Goal: Transaction & Acquisition: Purchase product/service

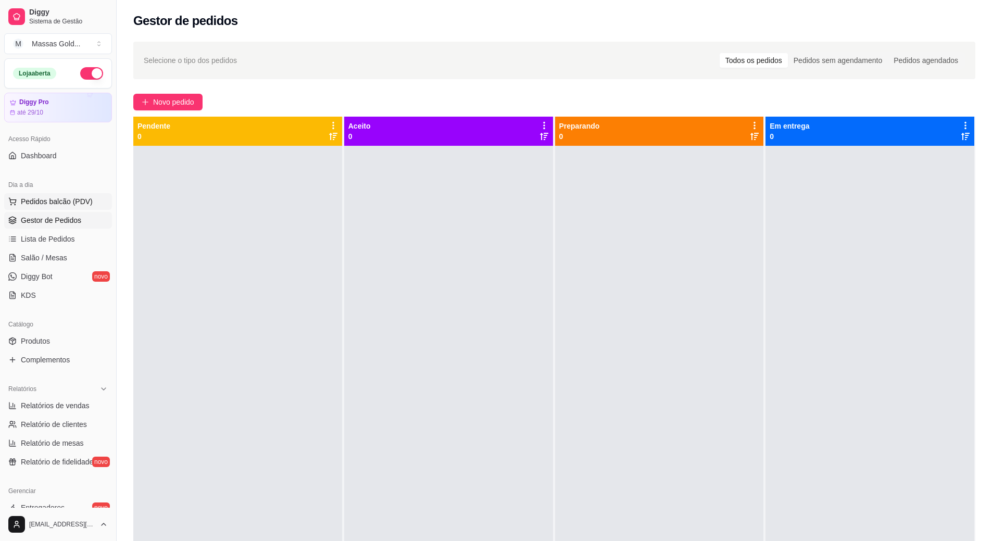
click at [46, 199] on span "Pedidos balcão (PDV)" at bounding box center [57, 201] width 72 height 10
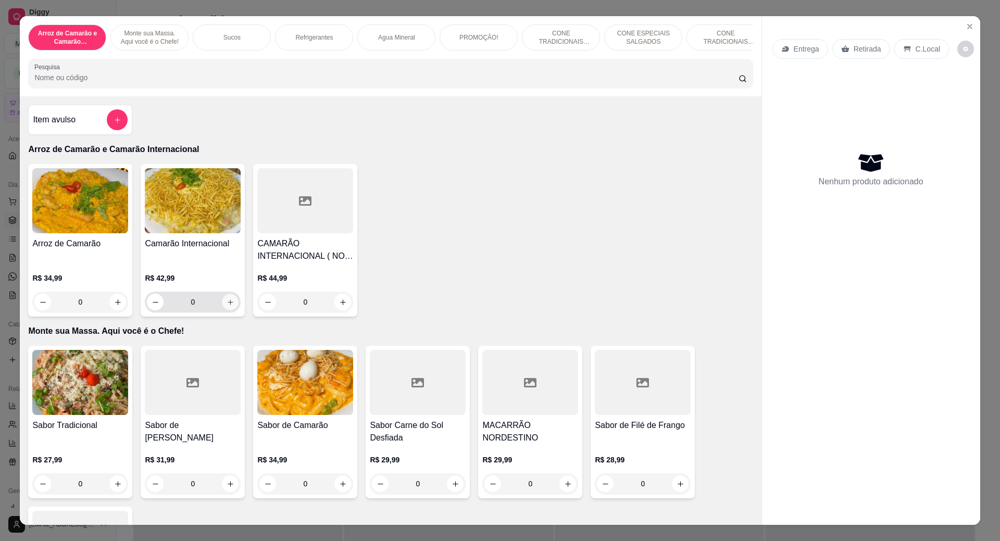
click at [227, 306] on icon "increase-product-quantity" at bounding box center [231, 302] width 8 height 8
type input "1"
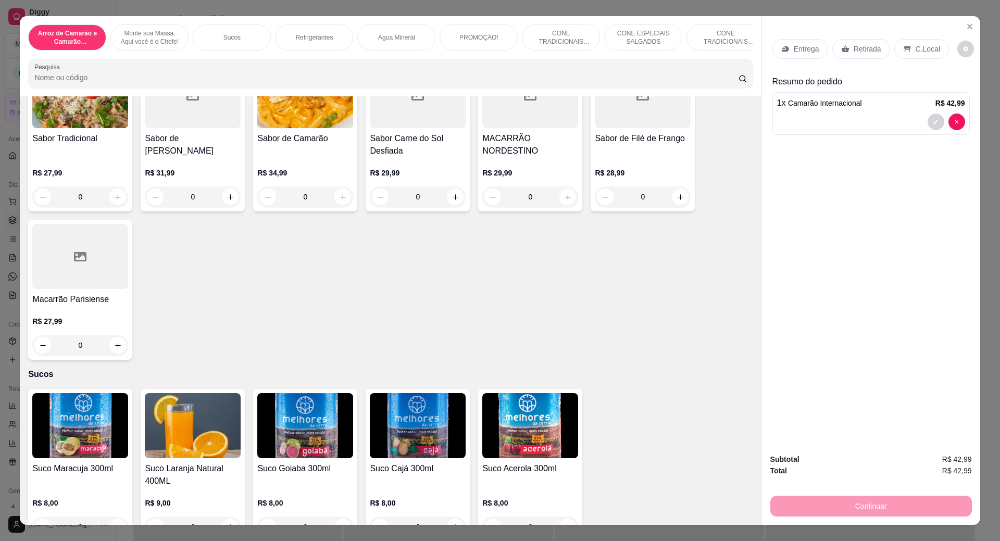
scroll to position [417, 0]
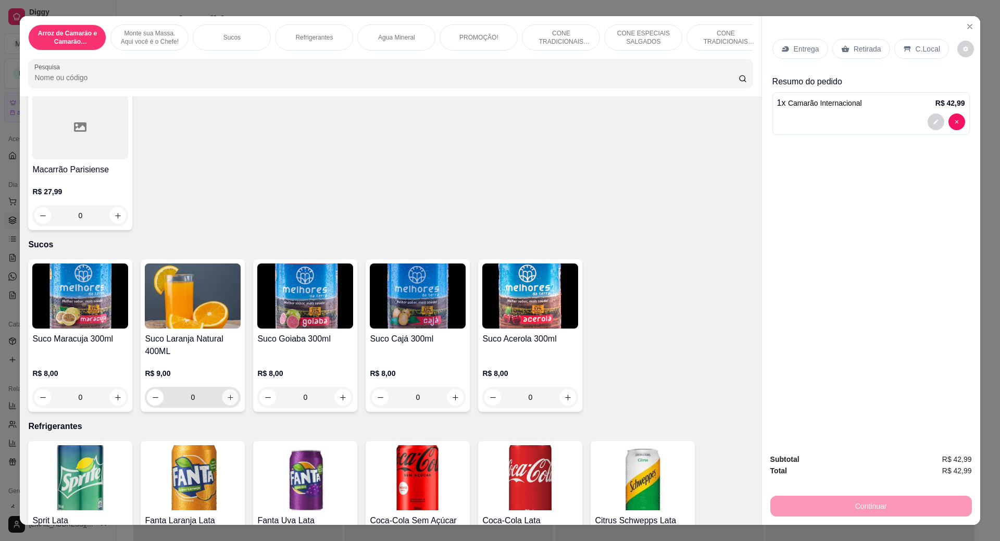
click at [227, 406] on button "increase-product-quantity" at bounding box center [230, 398] width 16 height 16
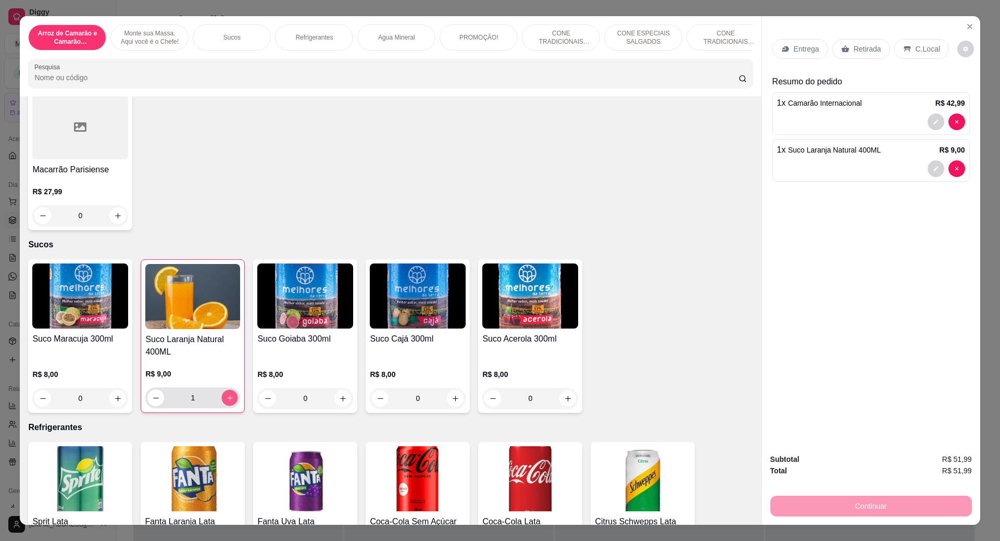
click at [226, 402] on icon "increase-product-quantity" at bounding box center [230, 398] width 8 height 8
type input "2"
click at [921, 52] on p "C.Local" at bounding box center [928, 49] width 24 height 10
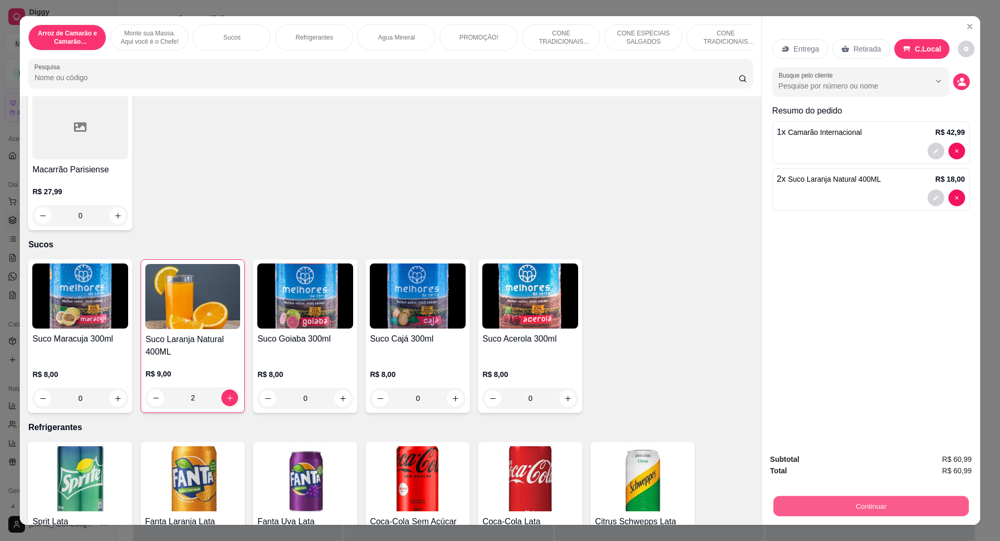
click at [875, 502] on button "Continuar" at bounding box center [870, 506] width 195 height 20
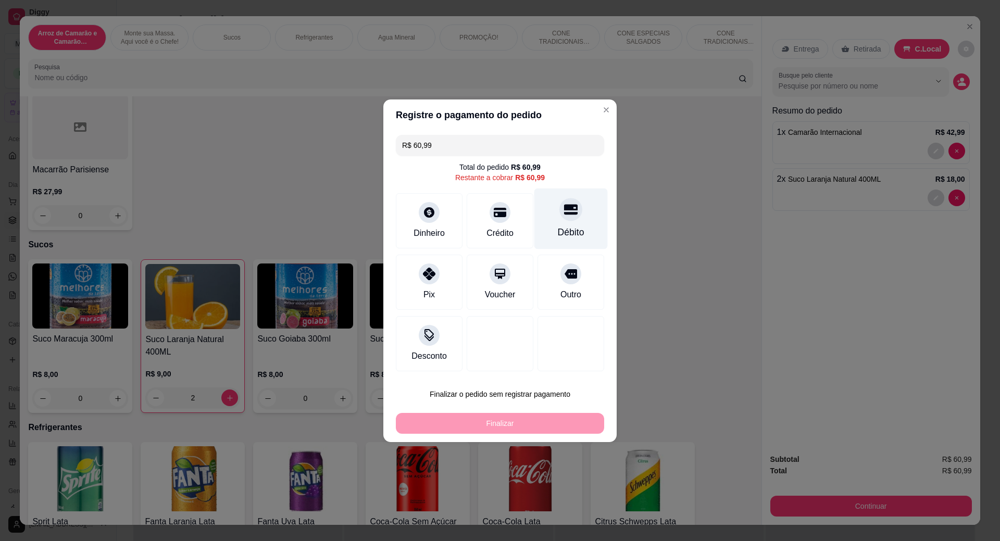
click at [560, 223] on div "Débito" at bounding box center [570, 218] width 73 height 61
type input "R$ 0,00"
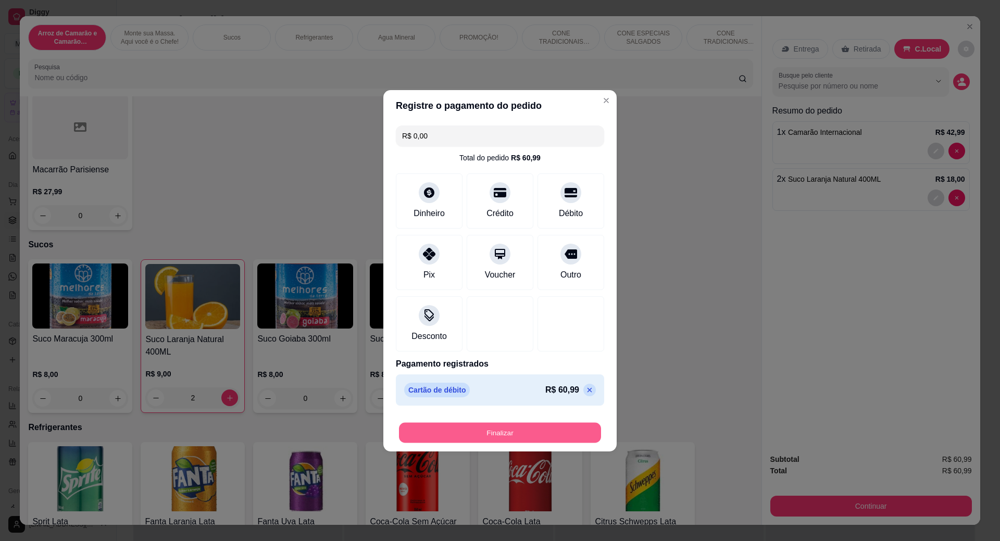
click at [505, 433] on button "Finalizar" at bounding box center [500, 432] width 202 height 20
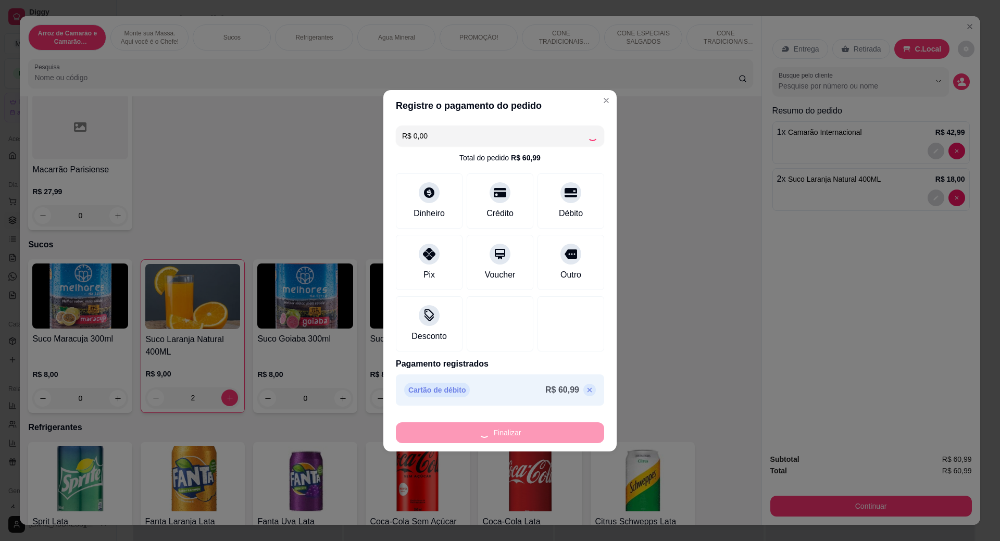
type input "0"
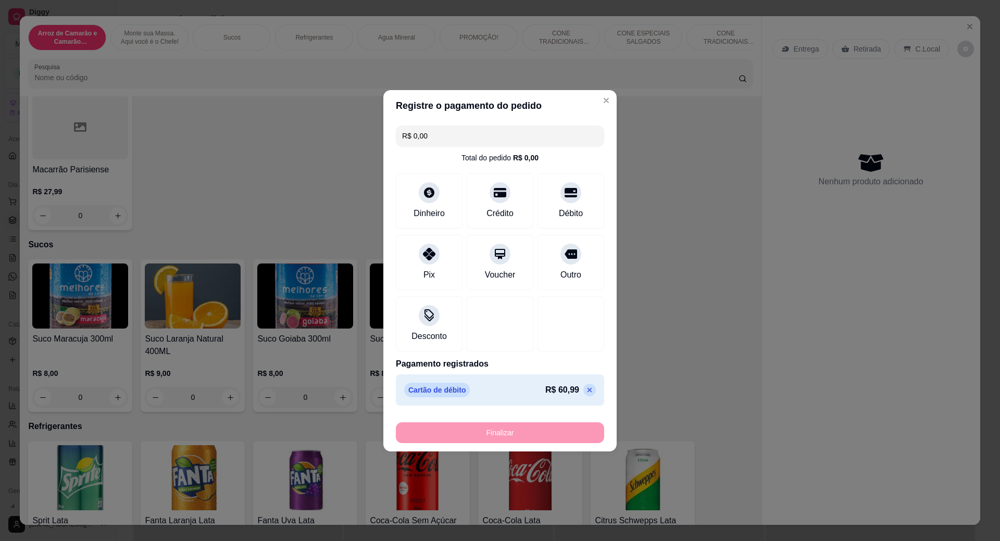
type input "-R$ 60,99"
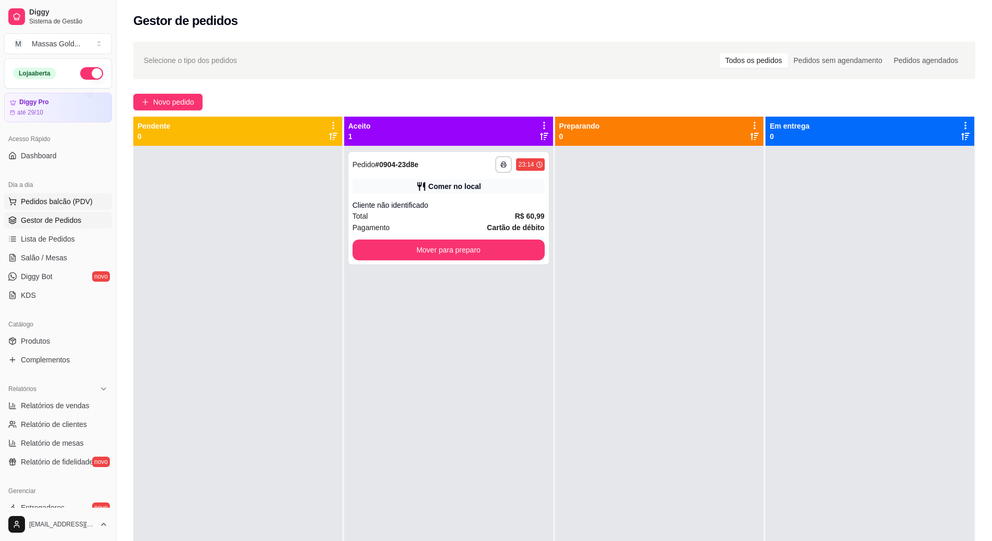
click at [54, 203] on span "Pedidos balcão (PDV)" at bounding box center [57, 201] width 72 height 10
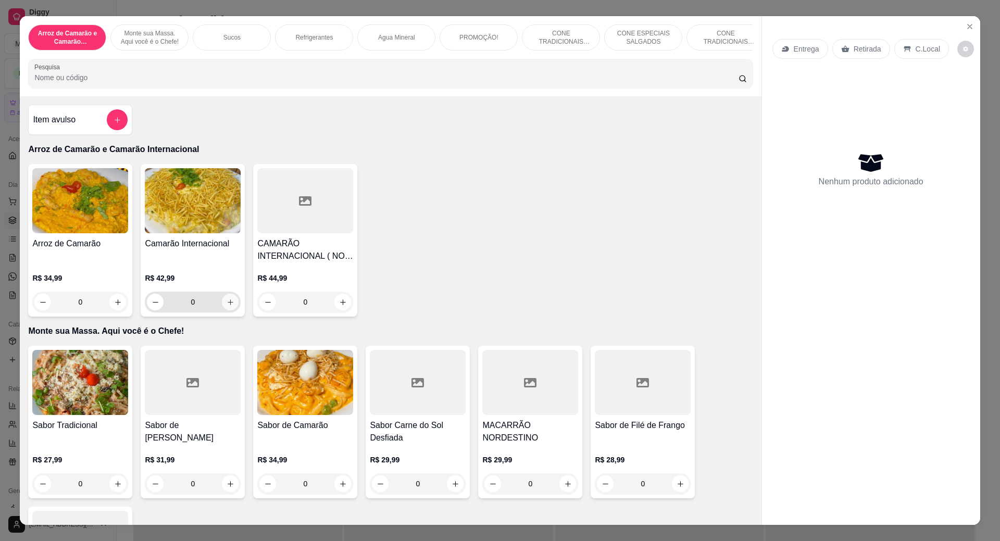
click at [228, 306] on icon "increase-product-quantity" at bounding box center [231, 302] width 8 height 8
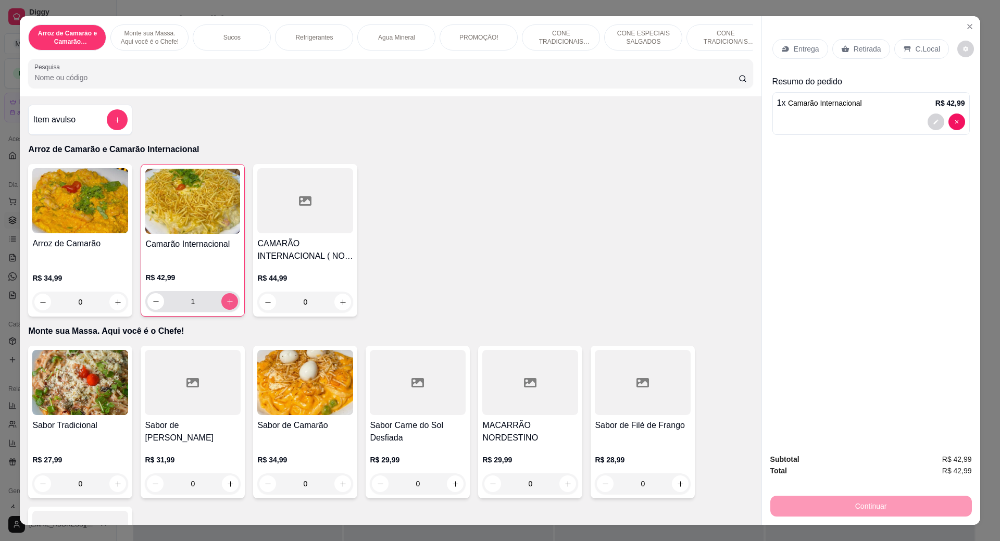
type input "1"
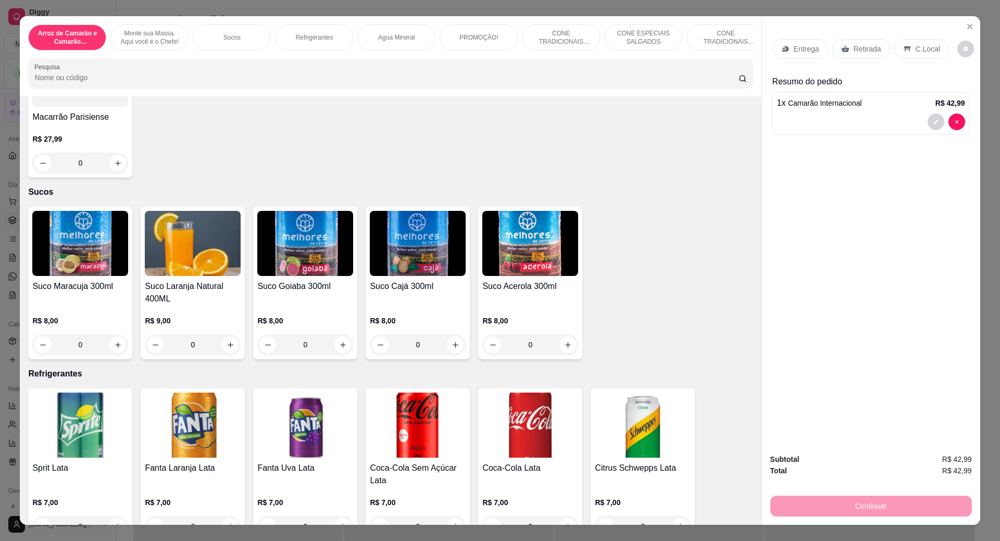
scroll to position [677, 0]
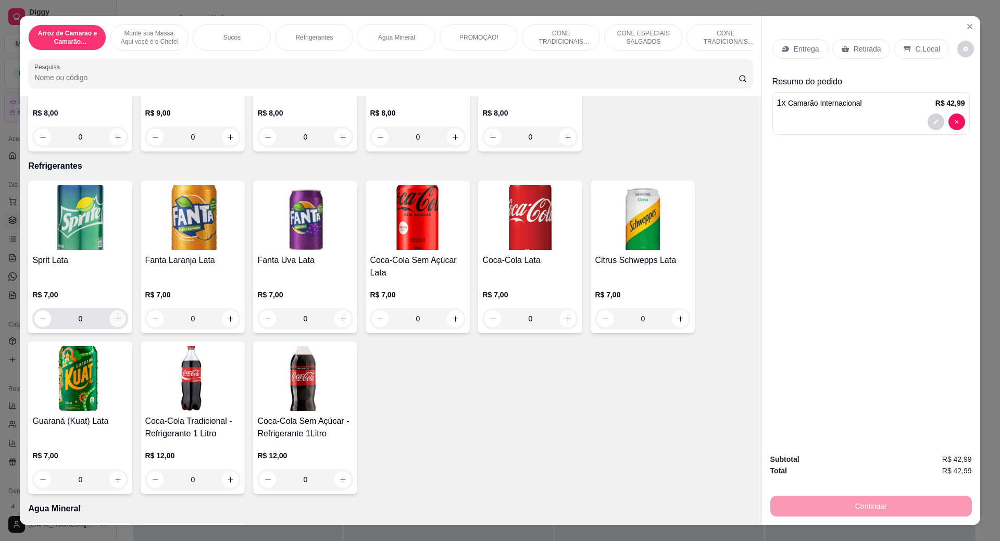
click at [114, 323] on icon "increase-product-quantity" at bounding box center [118, 319] width 8 height 8
type input "1"
click at [921, 51] on p "C.Local" at bounding box center [928, 49] width 24 height 10
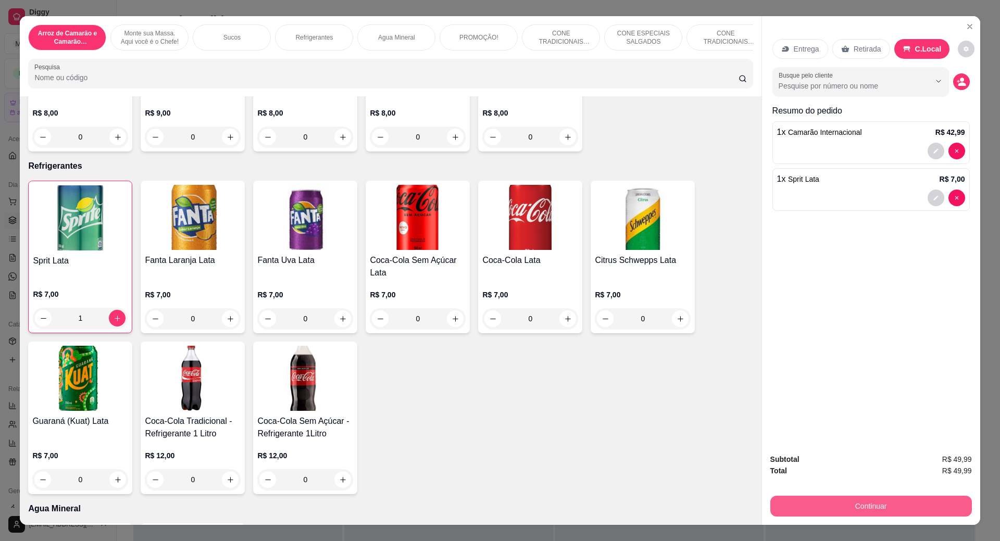
click at [907, 499] on button "Continuar" at bounding box center [871, 506] width 202 height 21
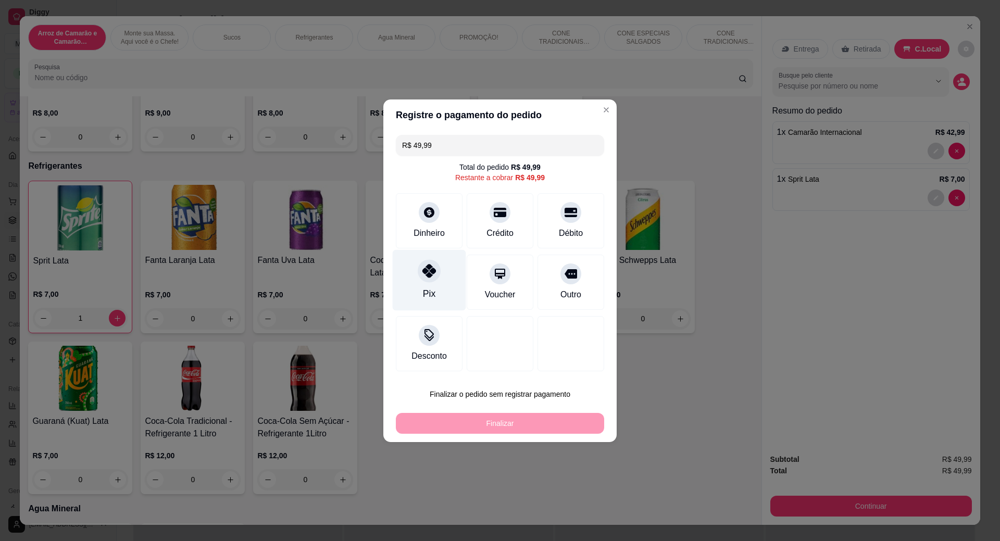
click at [427, 283] on div "Pix" at bounding box center [429, 280] width 73 height 61
type input "R$ 0,00"
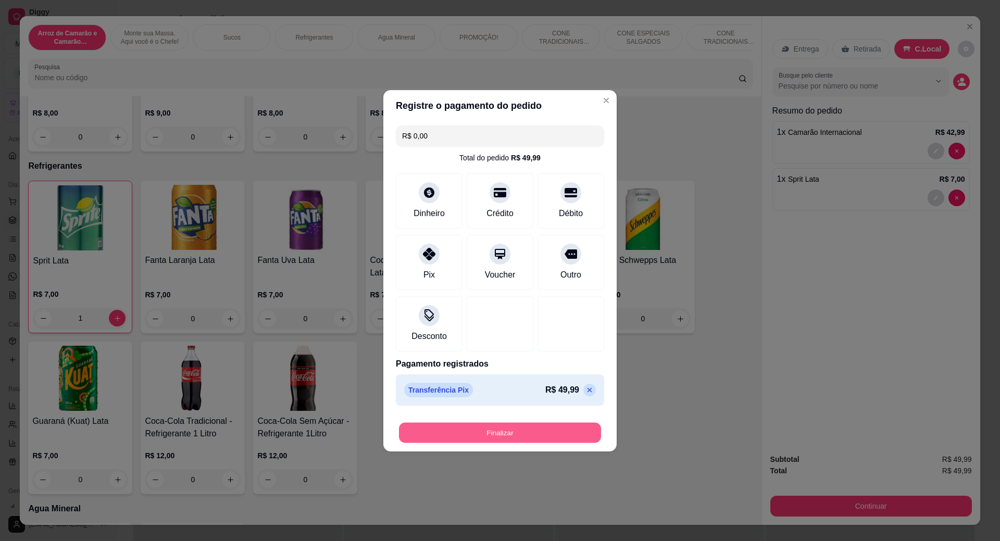
click at [499, 430] on button "Finalizar" at bounding box center [500, 432] width 202 height 20
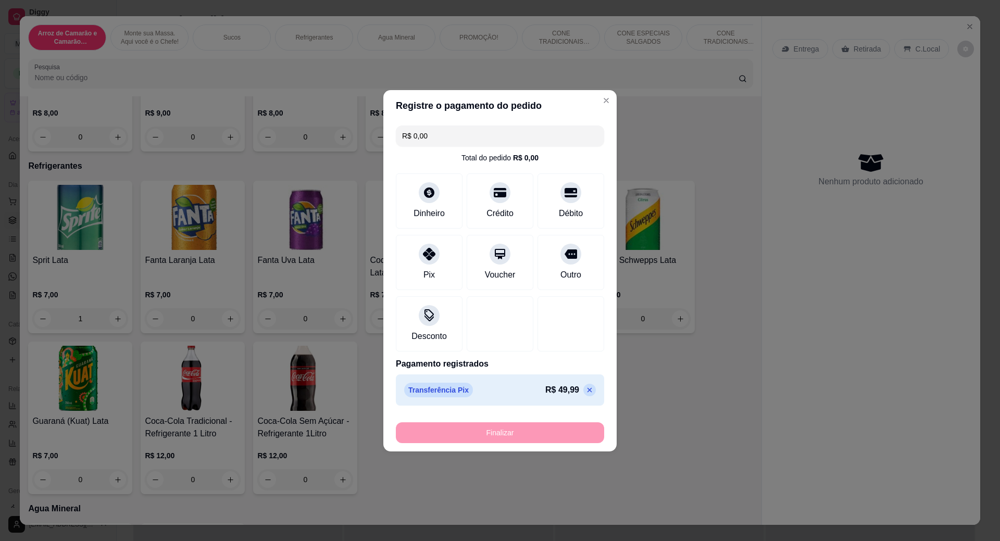
type input "0"
type input "-R$ 49,99"
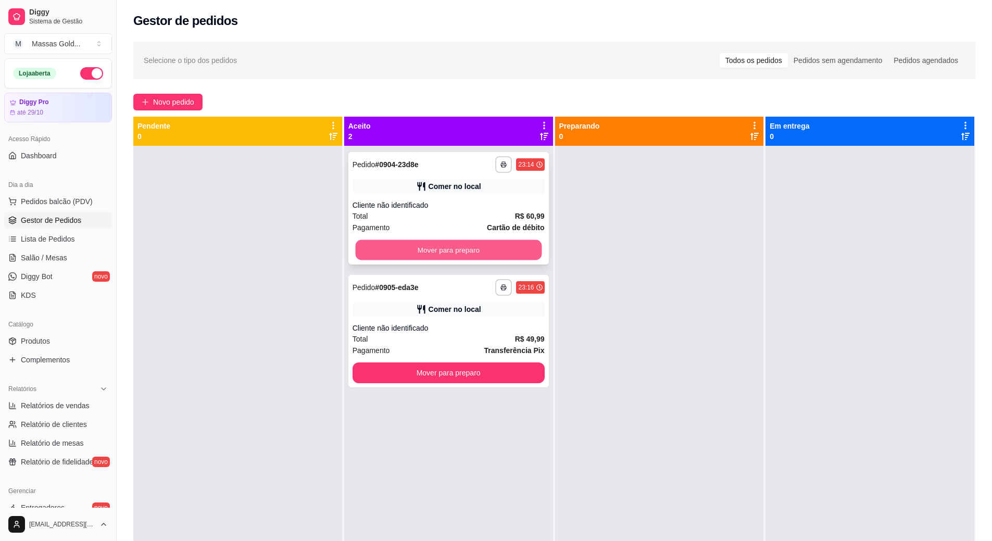
click at [455, 247] on button "Mover para preparo" at bounding box center [448, 250] width 186 height 20
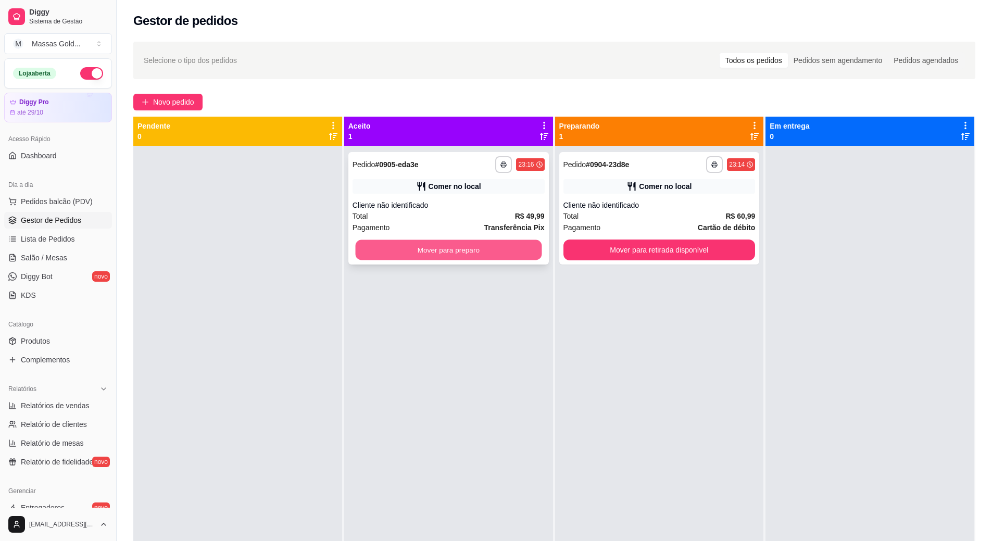
click at [472, 245] on button "Mover para preparo" at bounding box center [448, 250] width 186 height 20
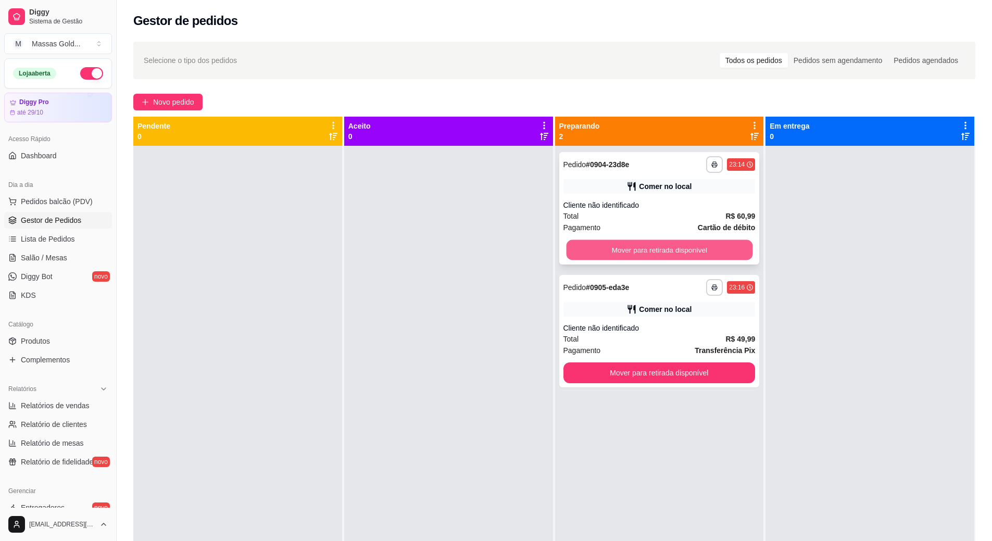
click at [585, 249] on button "Mover para retirada disponível" at bounding box center [659, 250] width 186 height 20
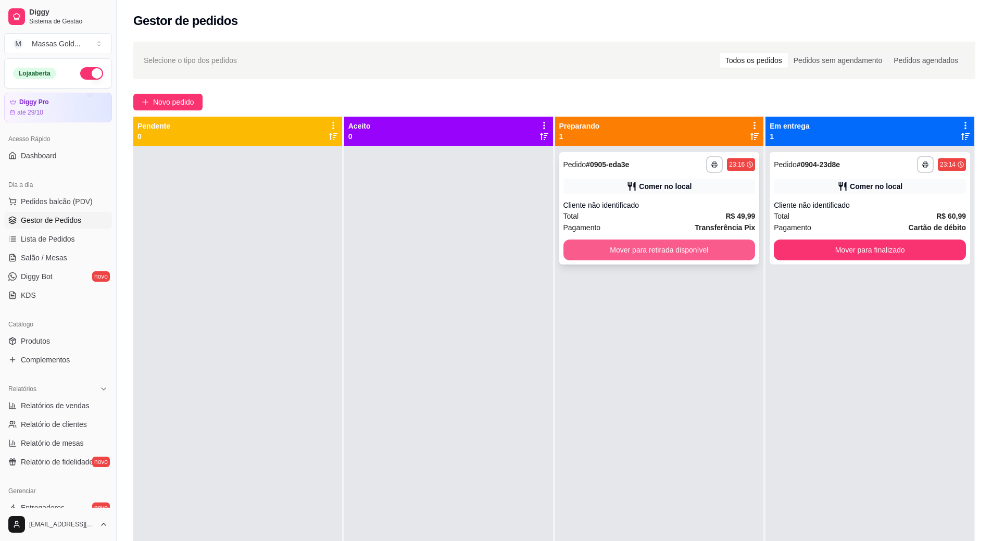
click at [599, 253] on button "Mover para retirada disponível" at bounding box center [660, 250] width 192 height 21
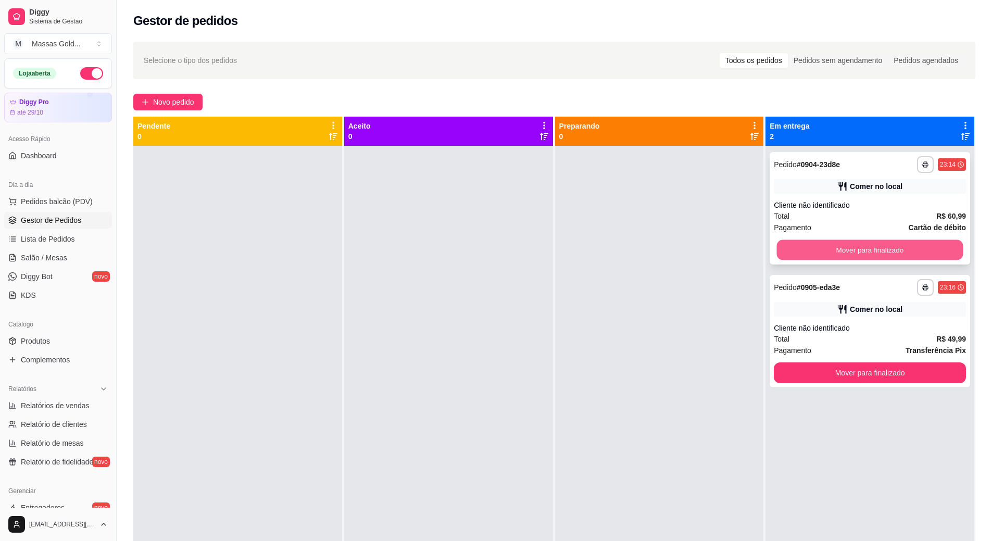
click at [799, 253] on button "Mover para finalizado" at bounding box center [870, 250] width 186 height 20
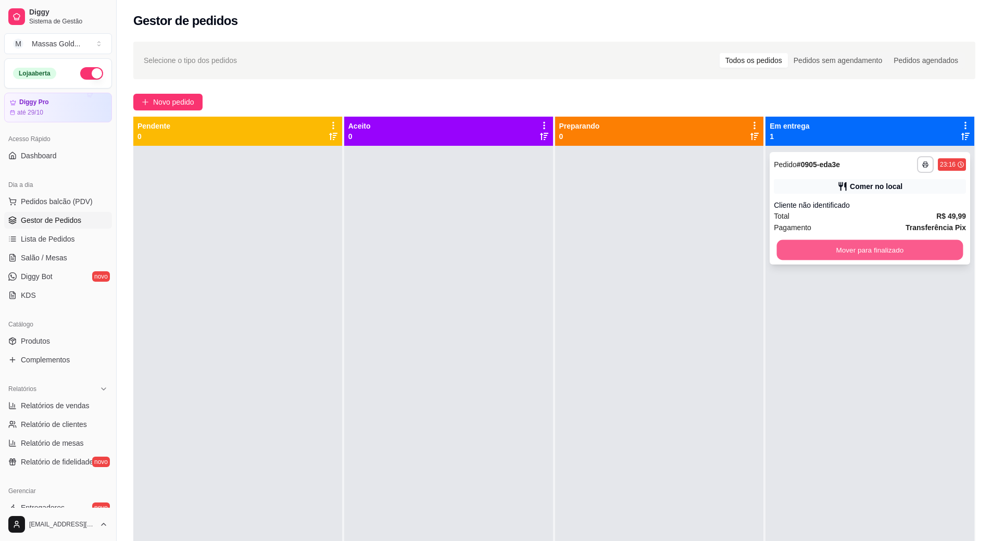
click at [816, 256] on button "Mover para finalizado" at bounding box center [870, 250] width 186 height 20
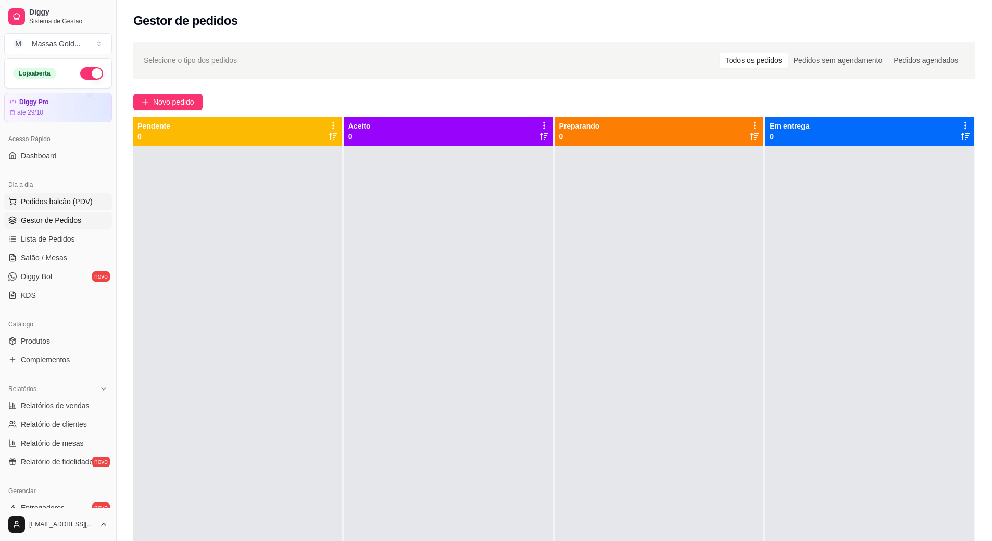
click at [55, 200] on span "Pedidos balcão (PDV)" at bounding box center [57, 201] width 72 height 10
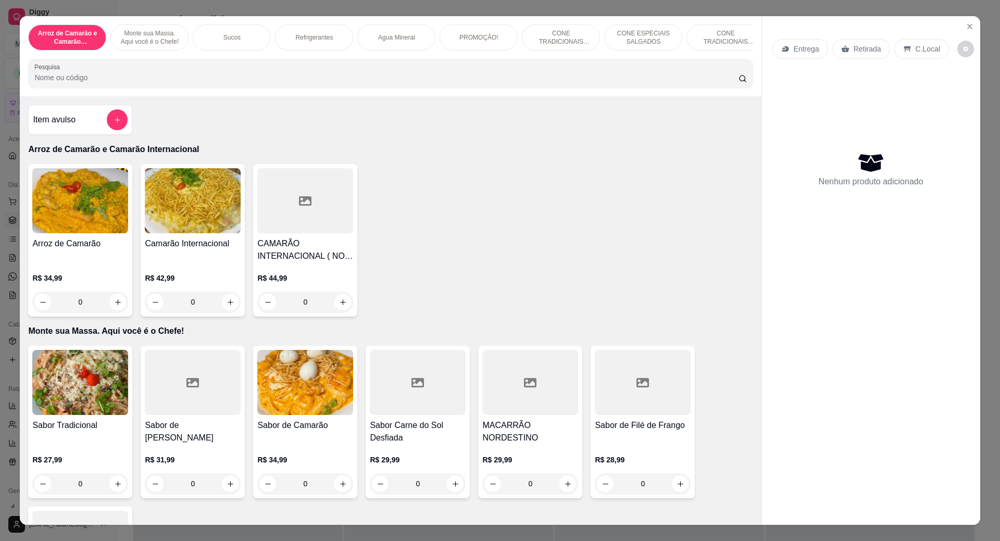
click at [86, 83] on input "Pesquisa" at bounding box center [386, 77] width 704 height 10
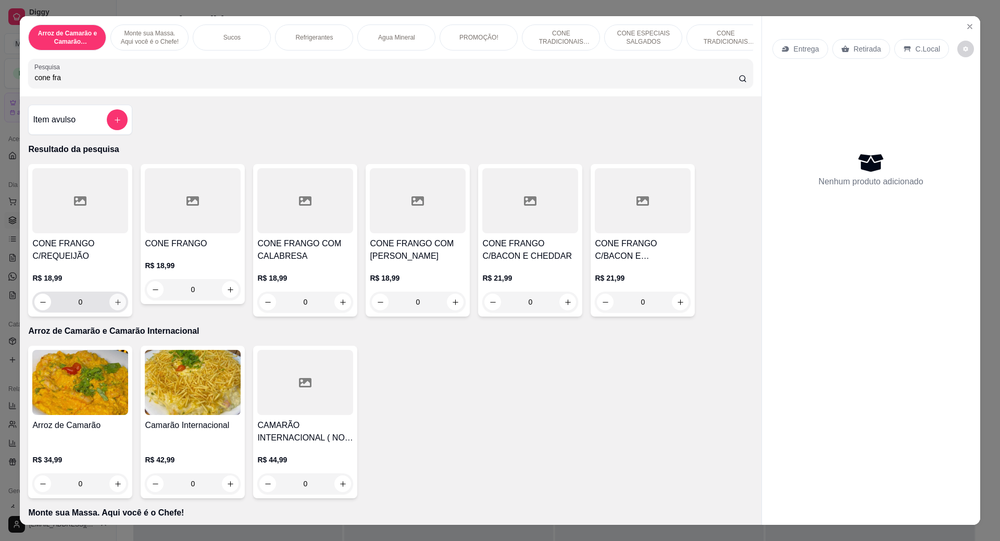
type input "cone fra"
click at [114, 306] on icon "increase-product-quantity" at bounding box center [118, 302] width 8 height 8
type input "1"
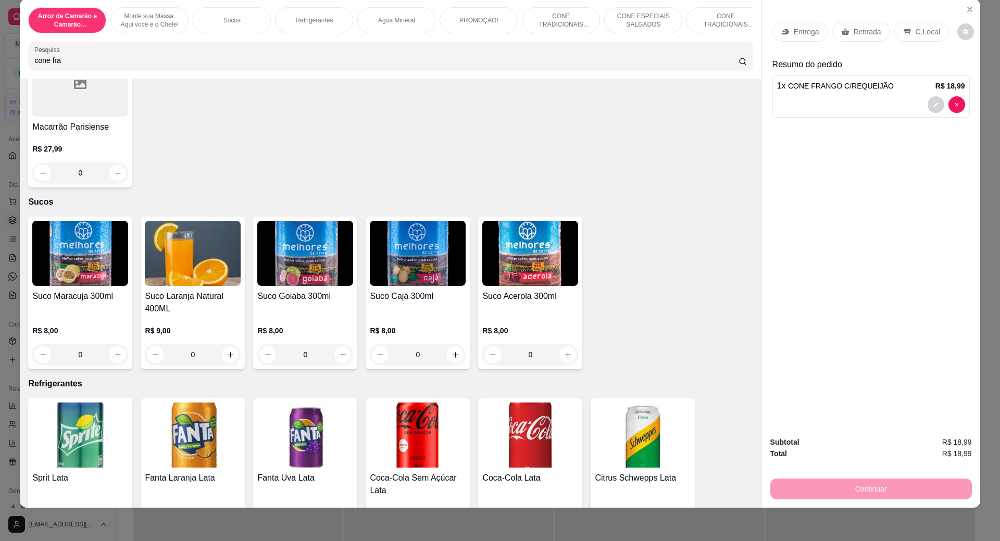
scroll to position [781, 0]
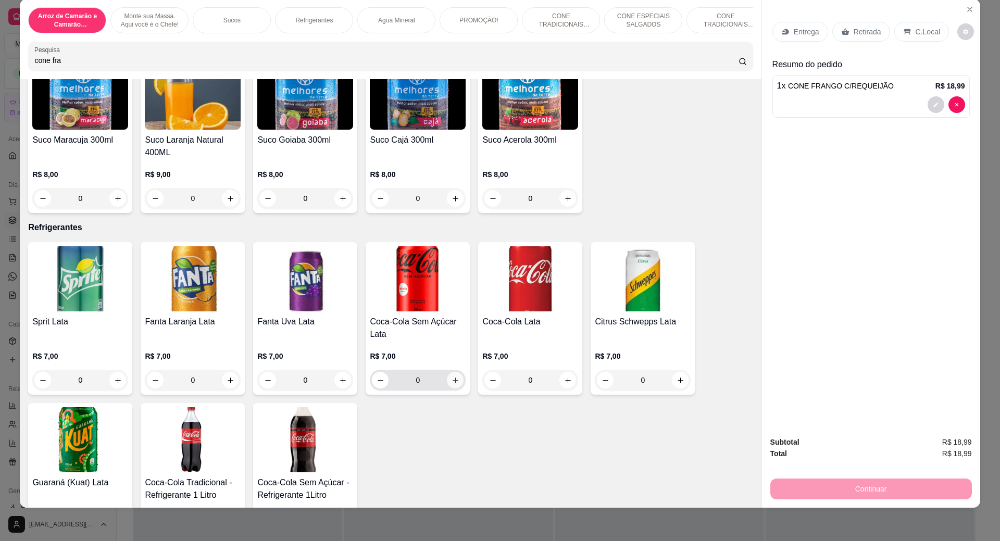
click at [453, 389] on button "increase-product-quantity" at bounding box center [455, 380] width 17 height 17
type input "1"
click at [916, 32] on p "C.Local" at bounding box center [928, 32] width 24 height 10
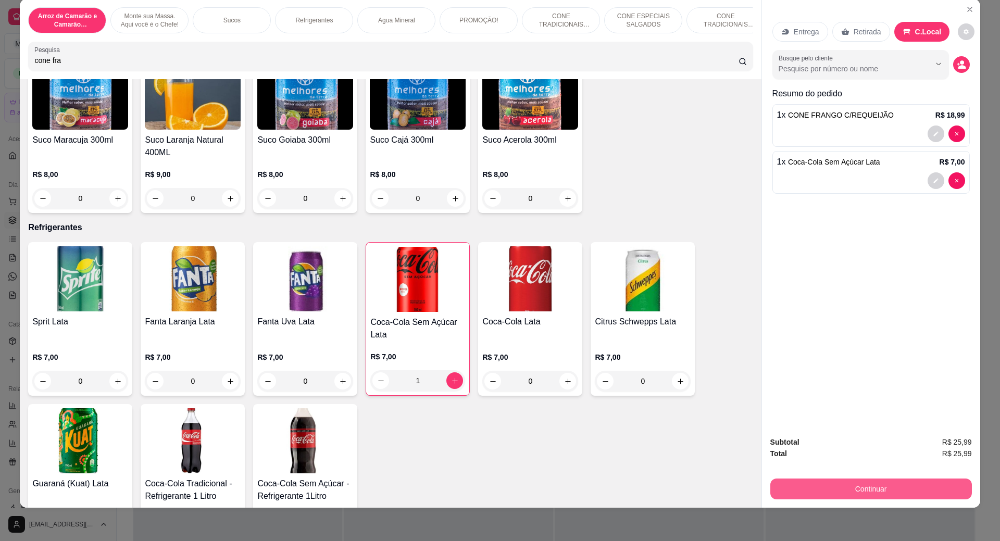
click at [886, 489] on button "Continuar" at bounding box center [871, 489] width 202 height 21
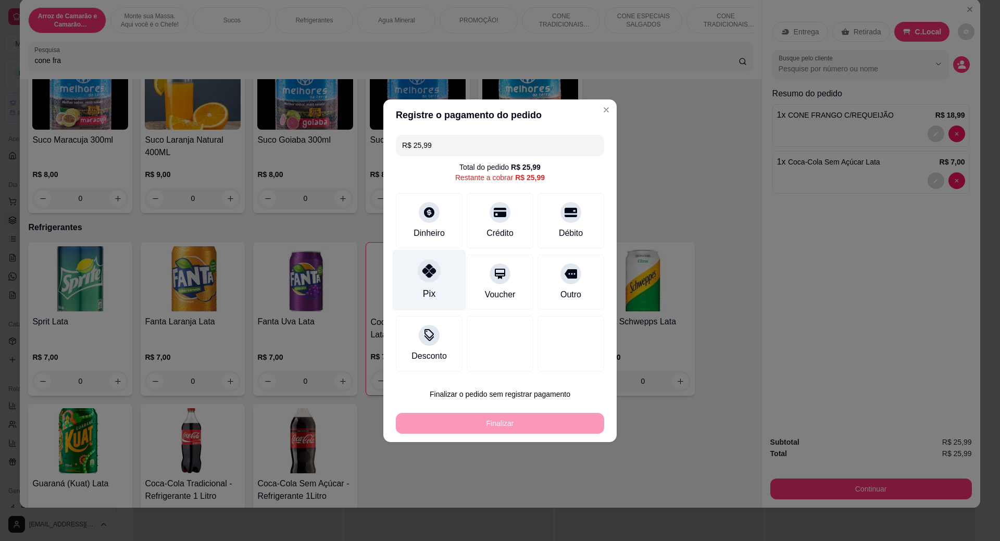
click at [433, 282] on div "Pix" at bounding box center [429, 280] width 73 height 61
type input "R$ 0,00"
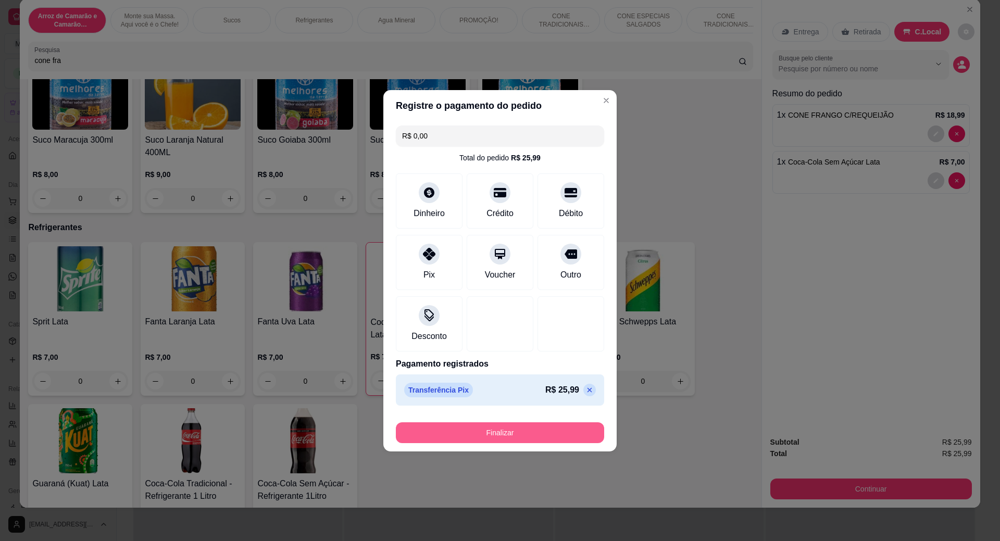
click at [500, 435] on button "Finalizar" at bounding box center [500, 432] width 208 height 21
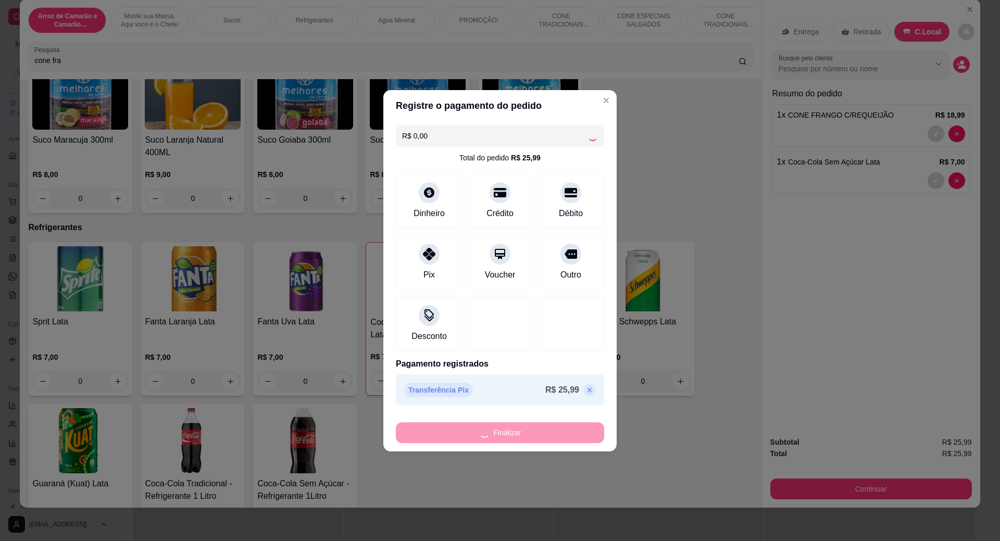
type input "0"
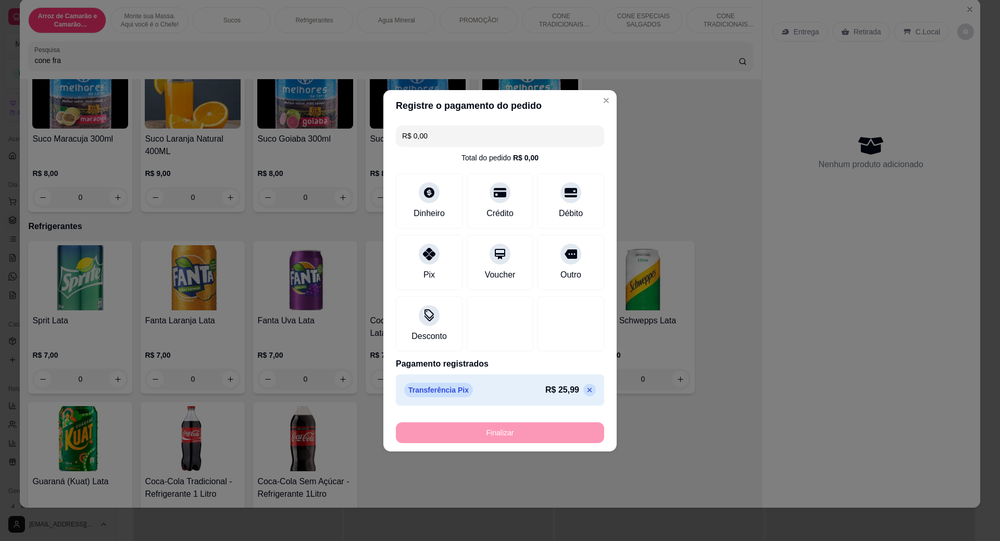
type input "-R$ 25,99"
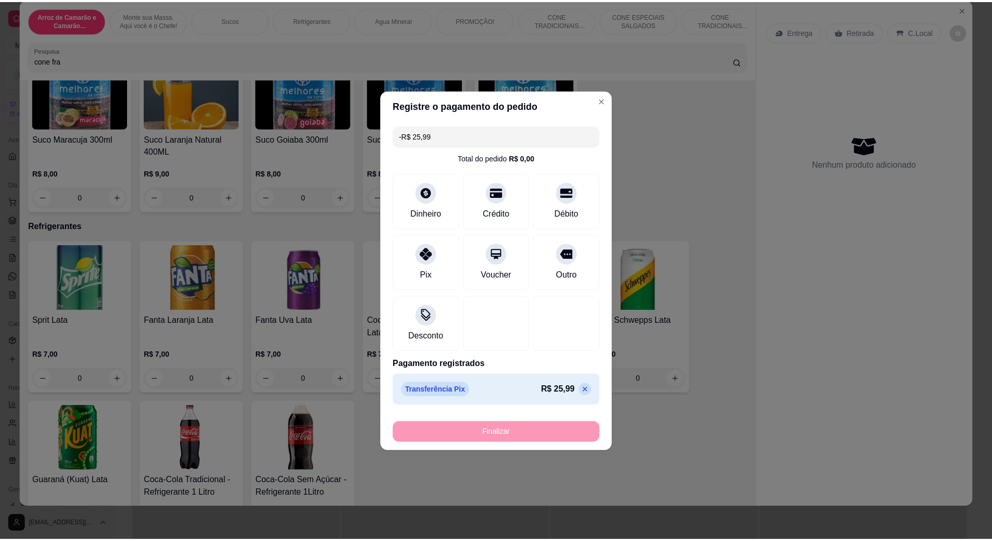
scroll to position [780, 0]
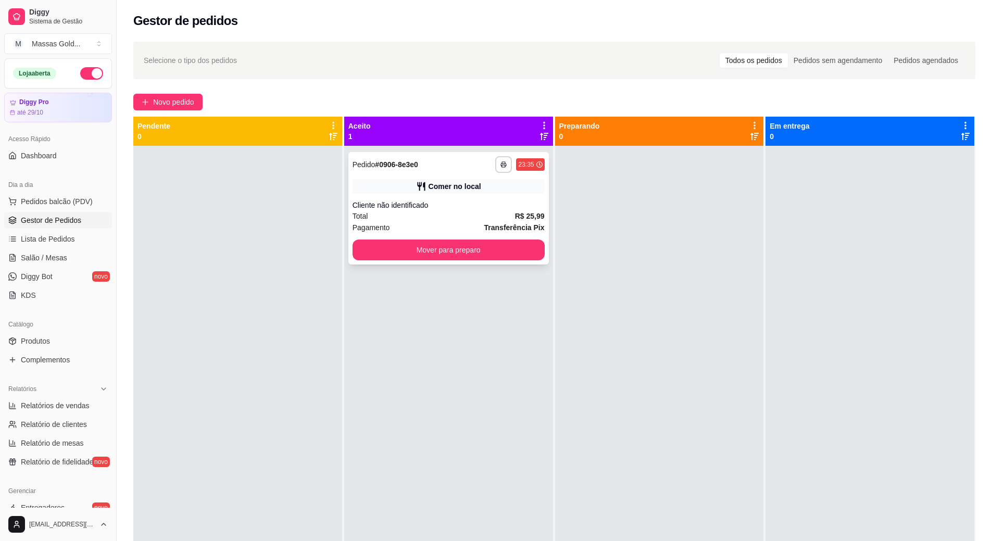
click at [460, 218] on div "Total R$ 25,99" at bounding box center [449, 215] width 192 height 11
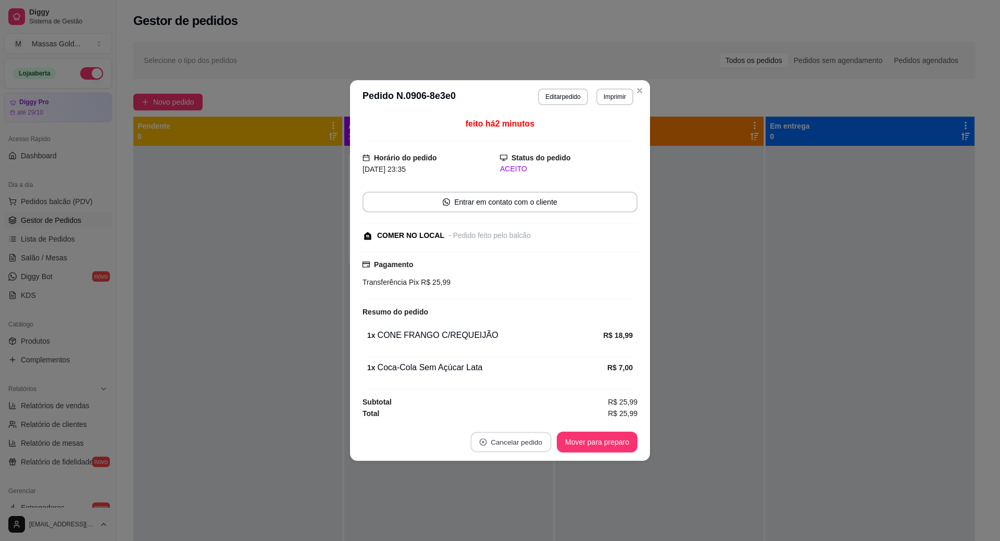
click at [511, 440] on button "Cancelar pedido" at bounding box center [510, 442] width 81 height 20
click at [520, 413] on button "Sim" at bounding box center [539, 416] width 41 height 20
